Goal: Task Accomplishment & Management: Use online tool/utility

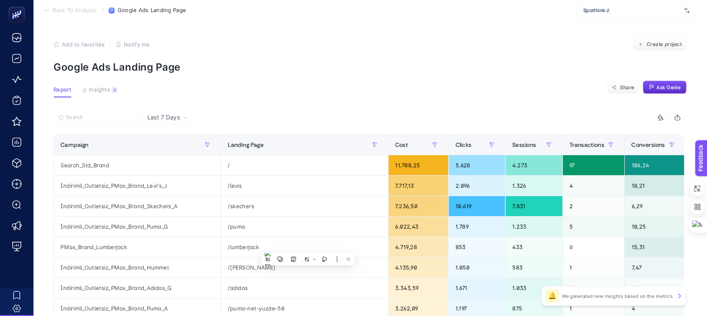
scroll to position [0, 4]
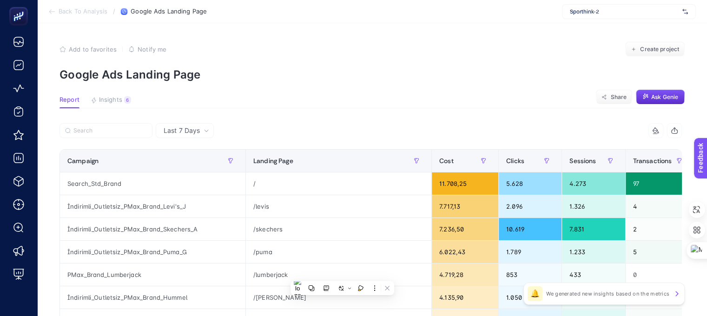
drag, startPoint x: 1416, startPoint y: 1, endPoint x: 387, endPoint y: 93, distance: 1033.4
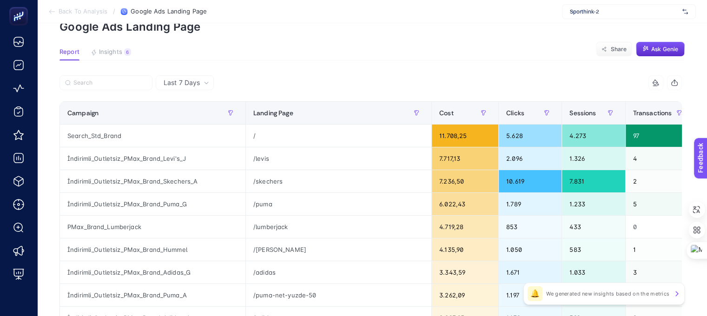
scroll to position [46, 4]
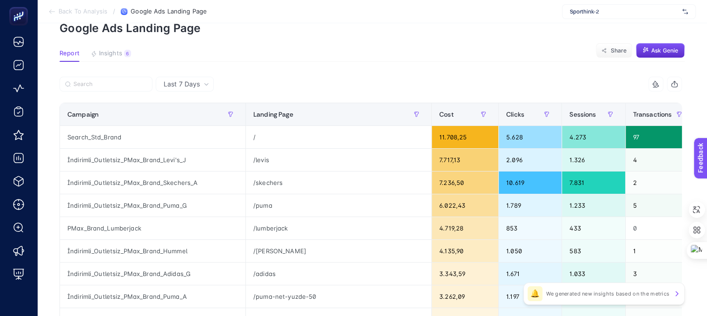
click at [361, 79] on div at bounding box center [215, 87] width 311 height 20
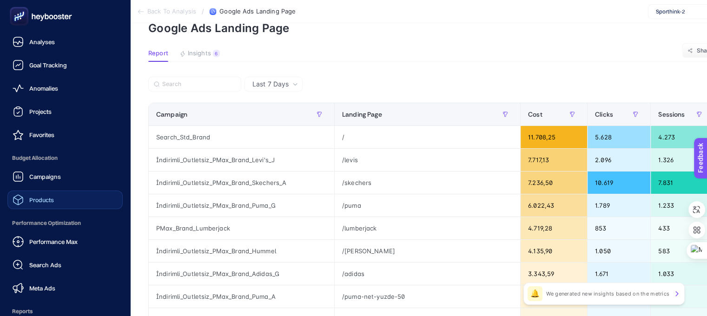
click at [46, 203] on span "Products" at bounding box center [41, 199] width 25 height 7
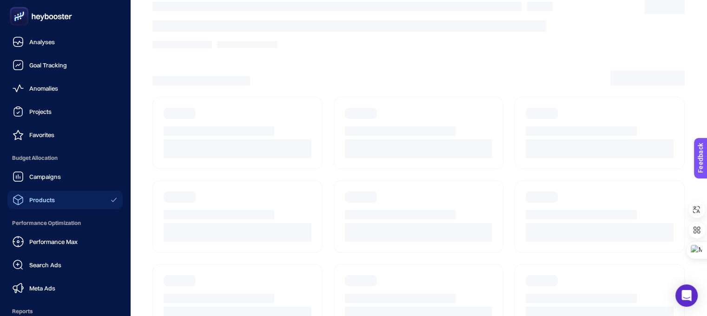
scroll to position [46, 0]
